Goal: Find specific page/section: Find specific page/section

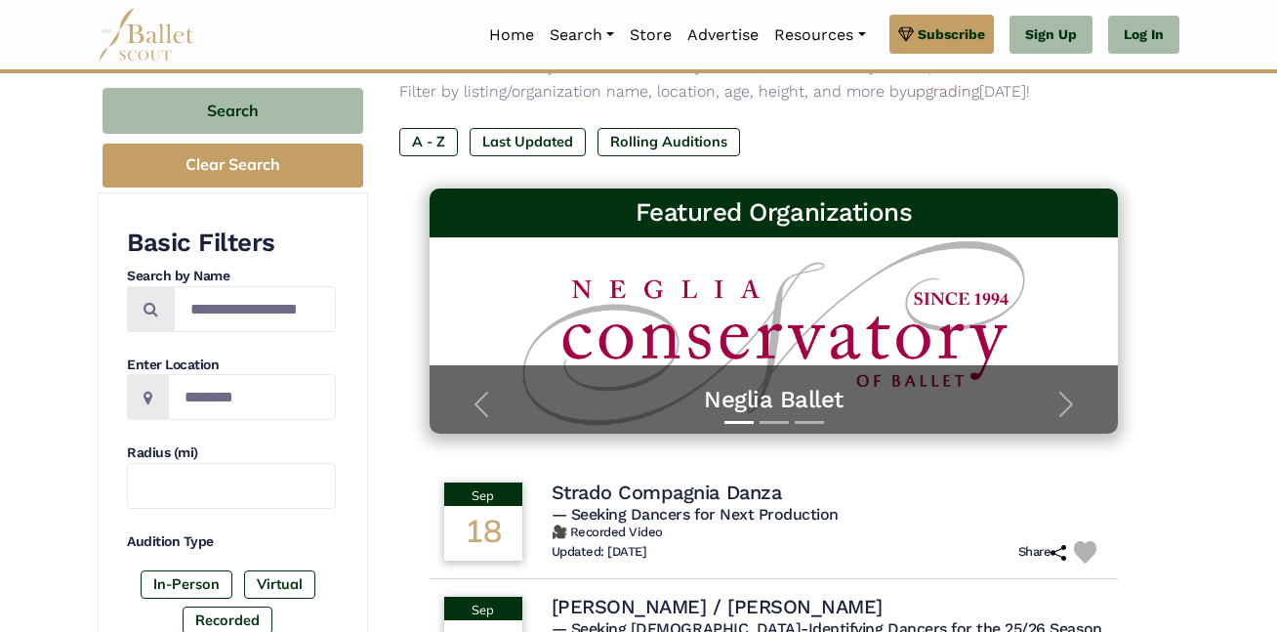
scroll to position [192, 0]
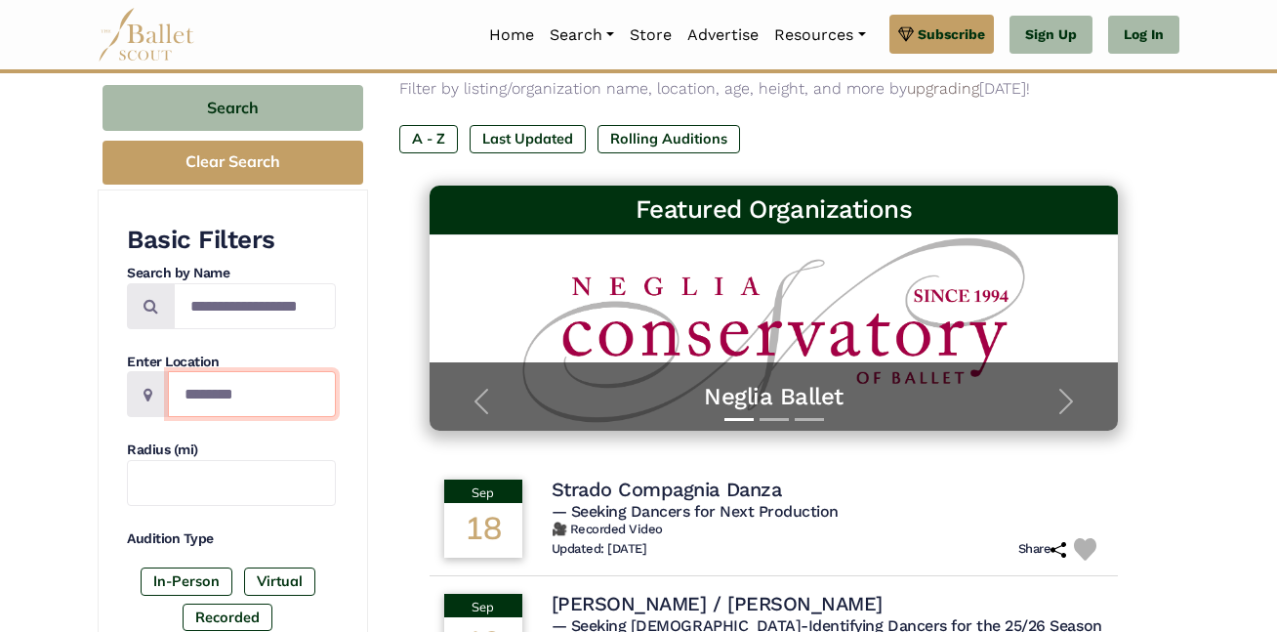
click at [188, 406] on input "Location" at bounding box center [252, 394] width 168 height 46
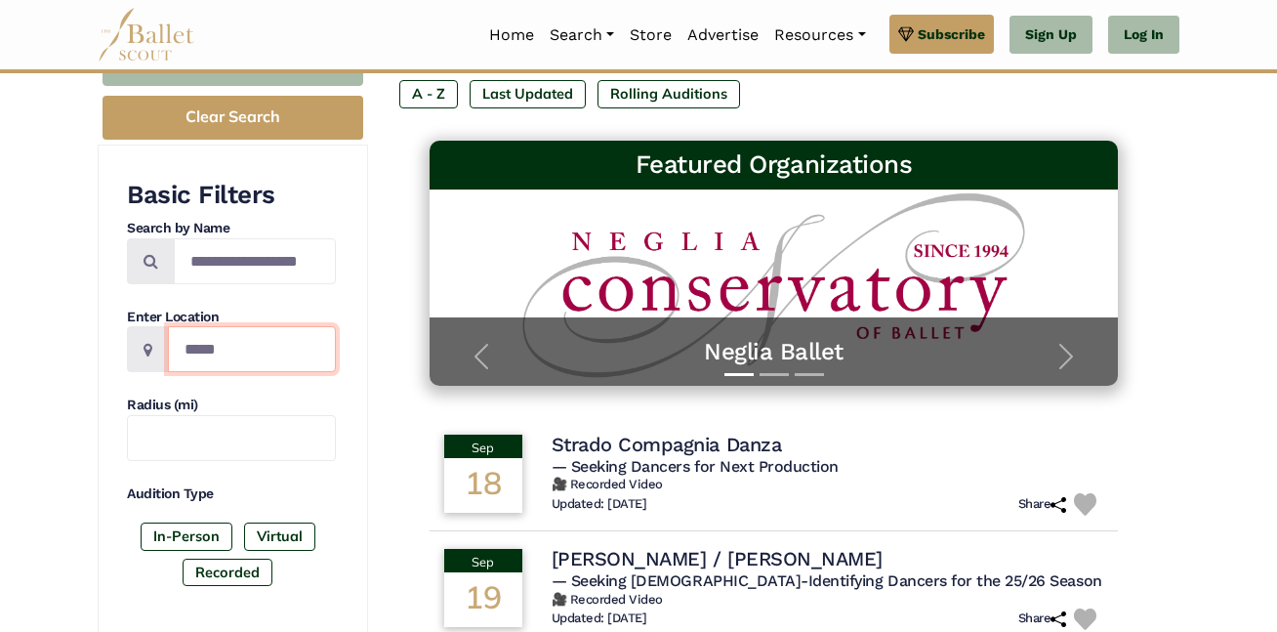
scroll to position [245, 0]
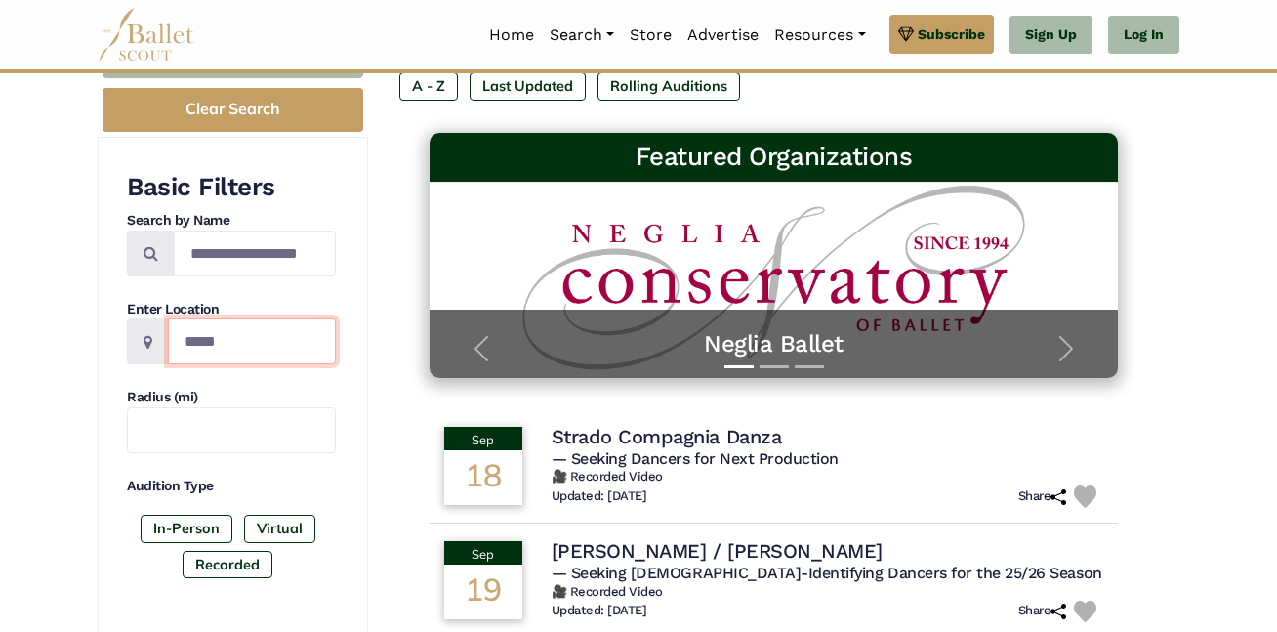
type input "*****"
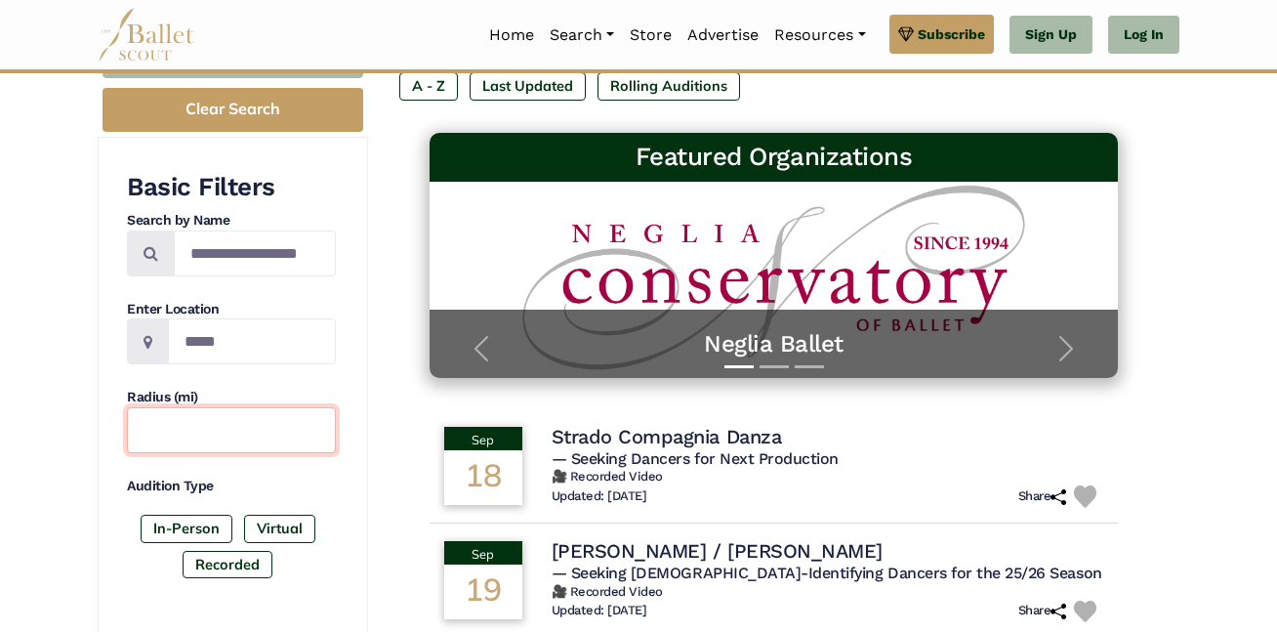
click at [256, 441] on input "text" at bounding box center [231, 430] width 209 height 46
type input "*"
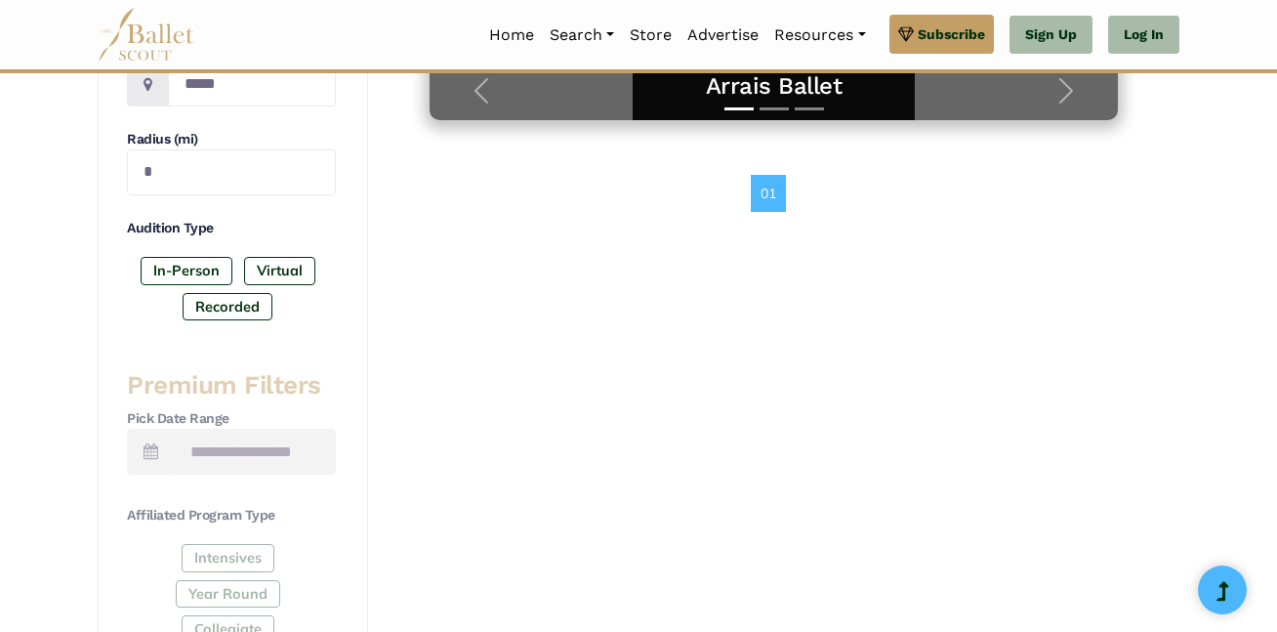
scroll to position [517, 0]
